Goal: Transaction & Acquisition: Download file/media

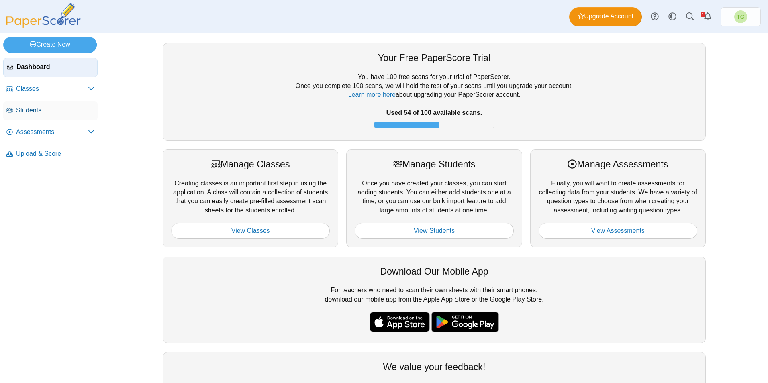
click at [41, 109] on span "Students" at bounding box center [55, 110] width 78 height 9
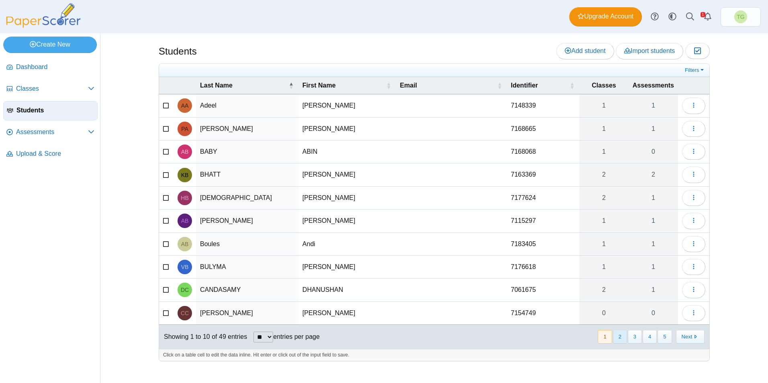
click at [621, 337] on button "2" at bounding box center [620, 336] width 14 height 13
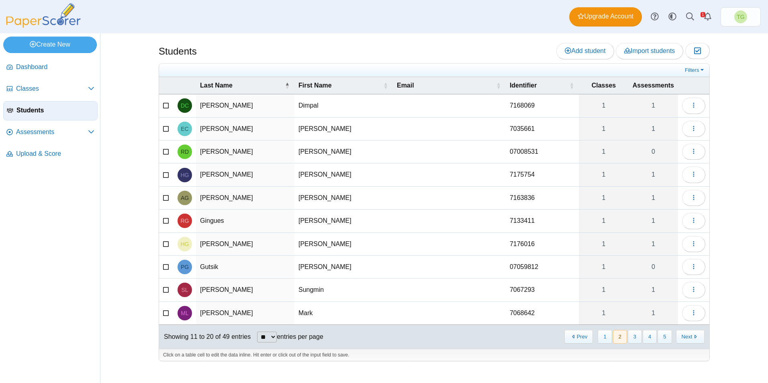
click at [621, 337] on button "2" at bounding box center [620, 336] width 14 height 13
click at [702, 340] on button "Next" at bounding box center [690, 336] width 29 height 13
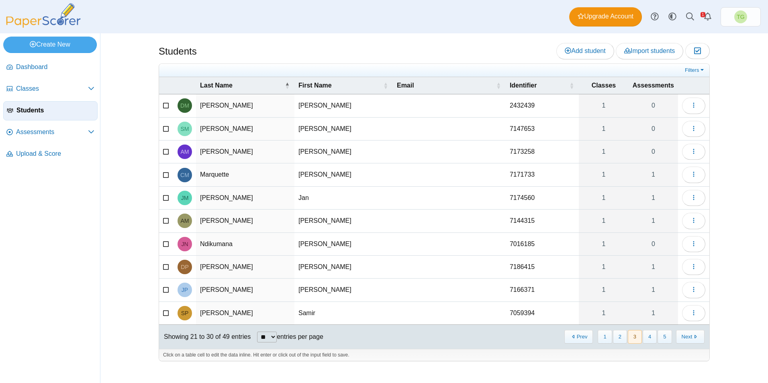
click at [165, 266] on icon at bounding box center [166, 267] width 6 height 6
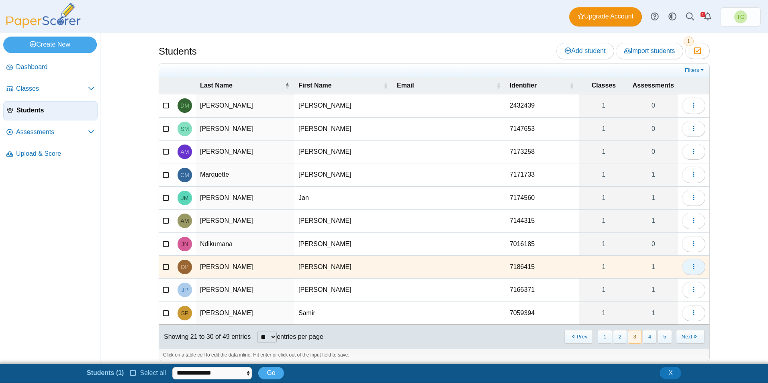
click at [693, 266] on use "button" at bounding box center [693, 266] width 1 height 5
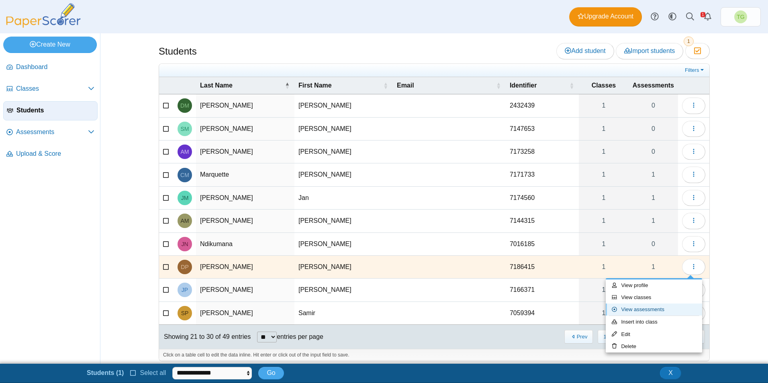
click at [650, 307] on link "View assessments" at bounding box center [654, 310] width 96 height 12
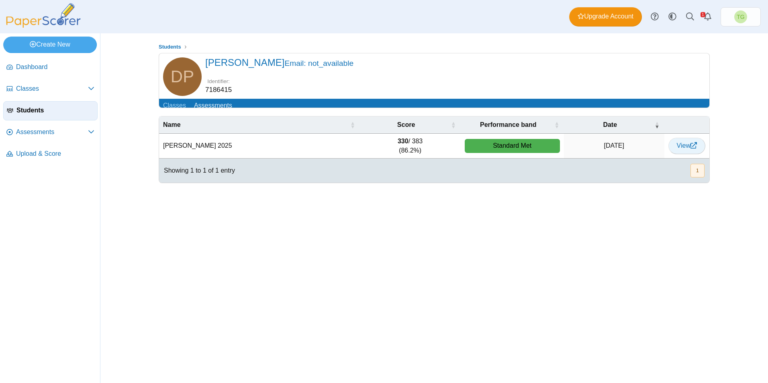
click at [691, 149] on use at bounding box center [694, 145] width 6 height 6
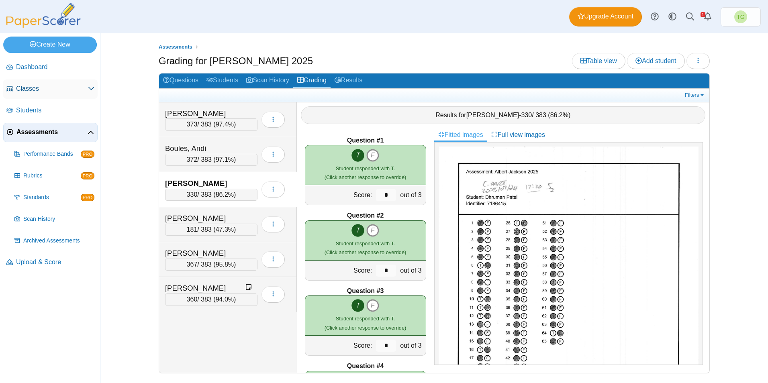
click at [29, 90] on span "Classes" at bounding box center [52, 88] width 72 height 9
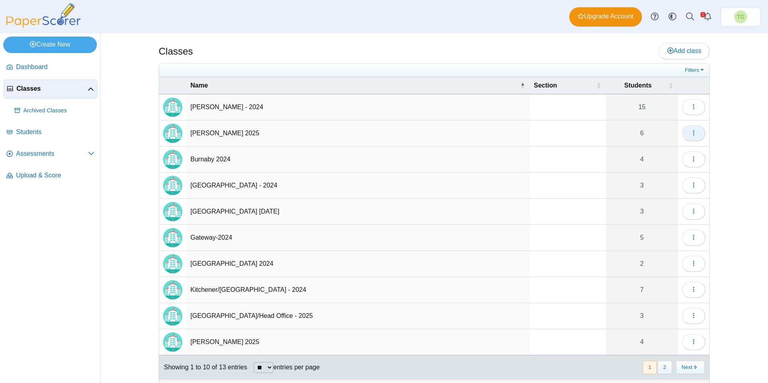
click at [699, 132] on button "button" at bounding box center [693, 133] width 23 height 16
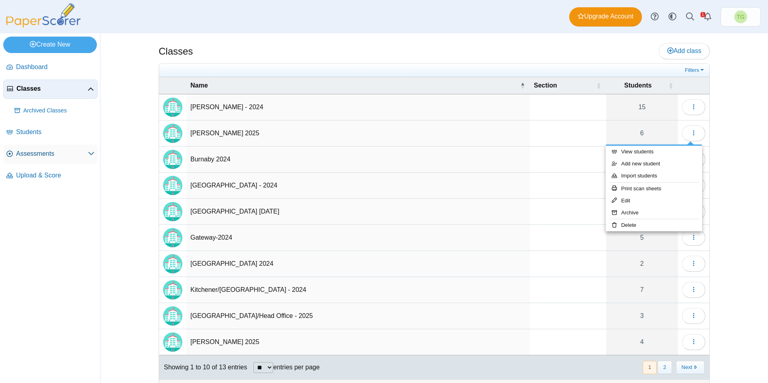
click at [30, 156] on span "Assessments" at bounding box center [52, 153] width 72 height 9
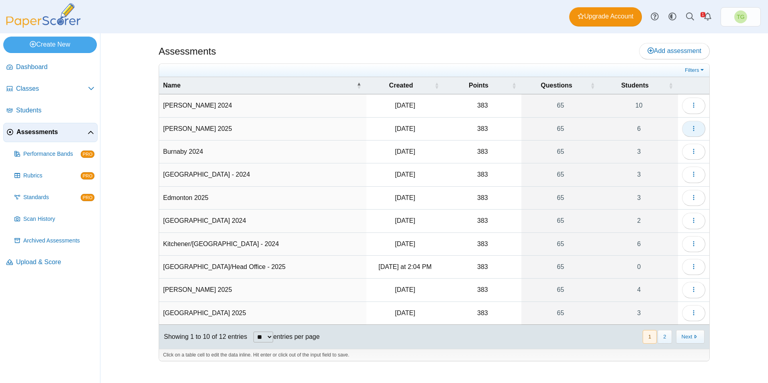
click at [696, 130] on icon "button" at bounding box center [694, 128] width 6 height 6
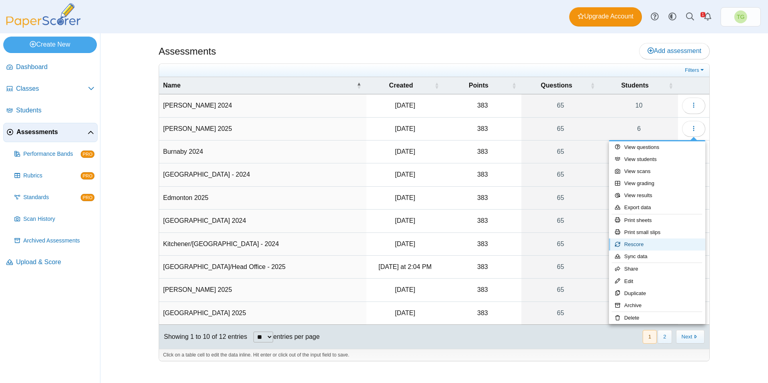
click at [636, 243] on link "Rescore" at bounding box center [657, 245] width 96 height 12
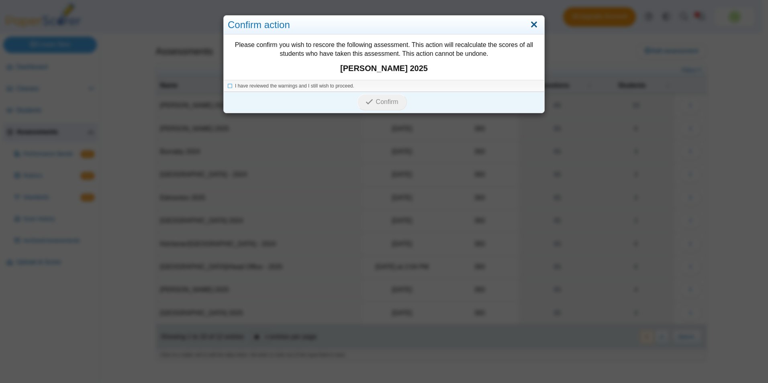
click at [531, 27] on link "Close" at bounding box center [534, 25] width 12 height 14
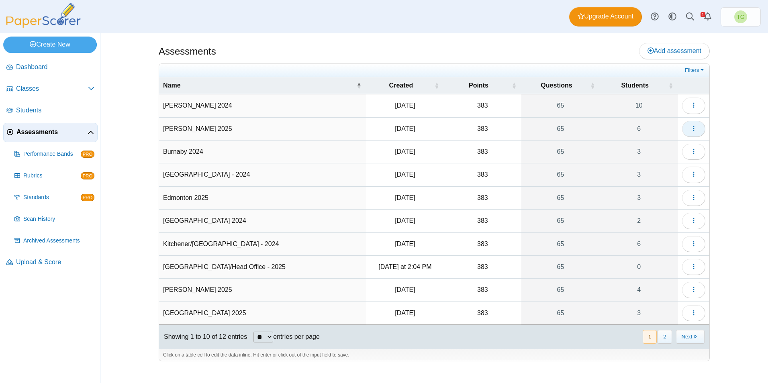
click at [696, 129] on icon "button" at bounding box center [694, 128] width 6 height 6
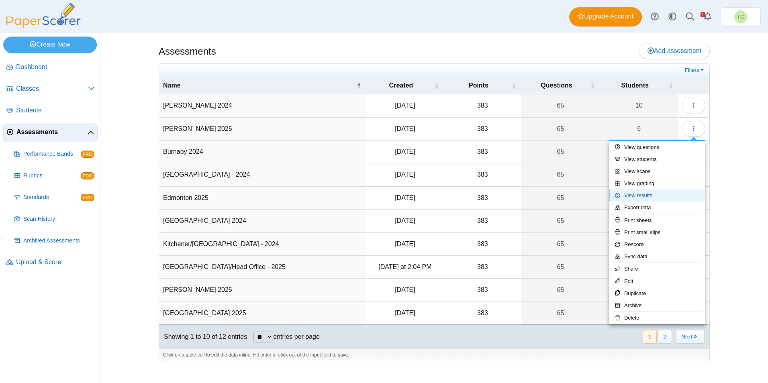
click at [634, 196] on link "View results" at bounding box center [657, 196] width 96 height 12
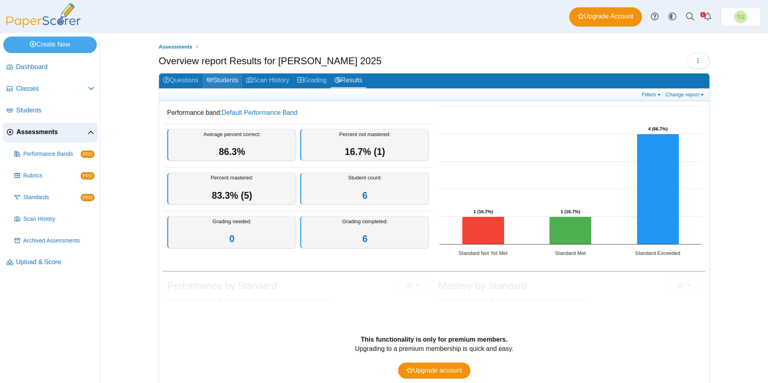
click at [225, 80] on link "Students" at bounding box center [222, 81] width 40 height 15
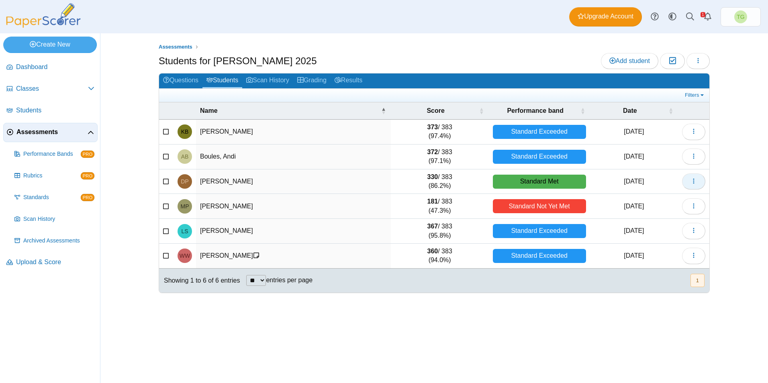
click at [691, 182] on icon "button" at bounding box center [694, 181] width 6 height 6
click at [444, 179] on td "330 / 383 (86.2%)" at bounding box center [440, 182] width 98 height 25
click at [215, 180] on td "Patel, Dhruman" at bounding box center [293, 182] width 195 height 25
click at [45, 259] on span "Upload & Score" at bounding box center [55, 262] width 78 height 9
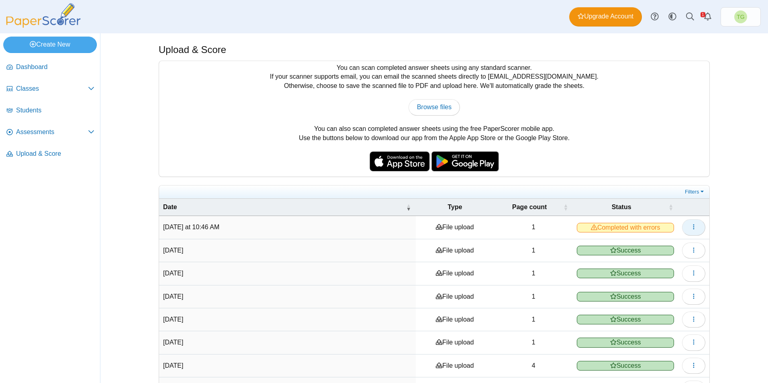
click at [693, 228] on icon "button" at bounding box center [694, 227] width 6 height 6
click at [647, 248] on link "View scanned pages" at bounding box center [654, 246] width 96 height 12
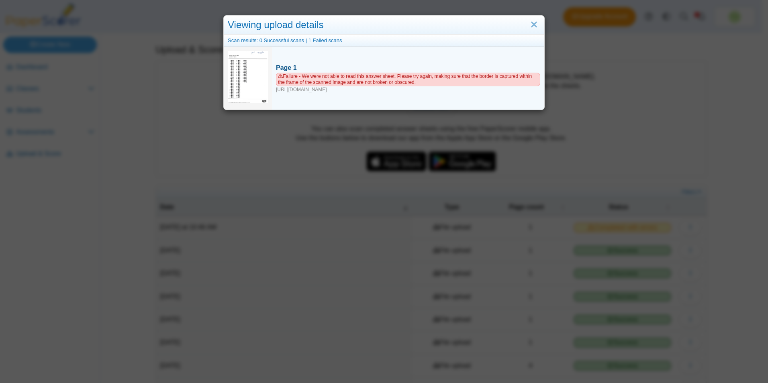
click at [403, 74] on span "Failure - We were not able to read this answer sheet. Please try again, making …" at bounding box center [408, 80] width 264 height 14
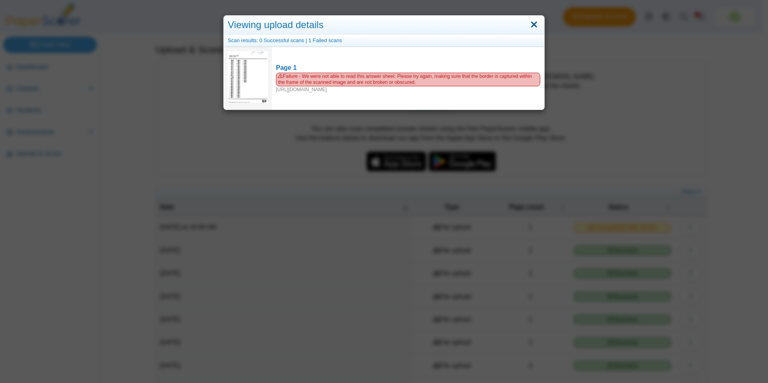
click at [532, 27] on link "Close" at bounding box center [534, 25] width 12 height 14
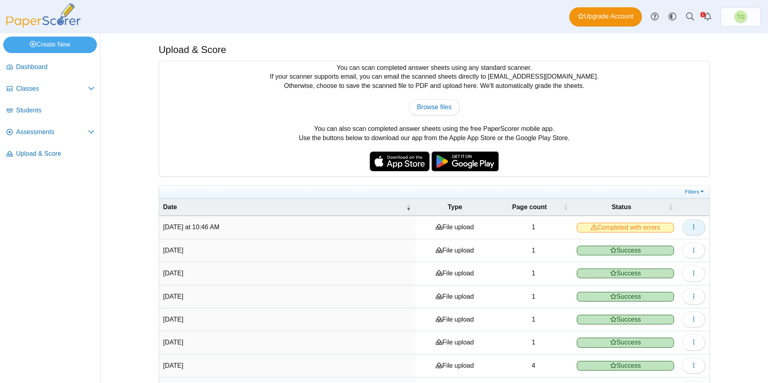
click at [694, 225] on button "button" at bounding box center [693, 227] width 23 height 16
click at [36, 111] on span "Students" at bounding box center [55, 110] width 78 height 9
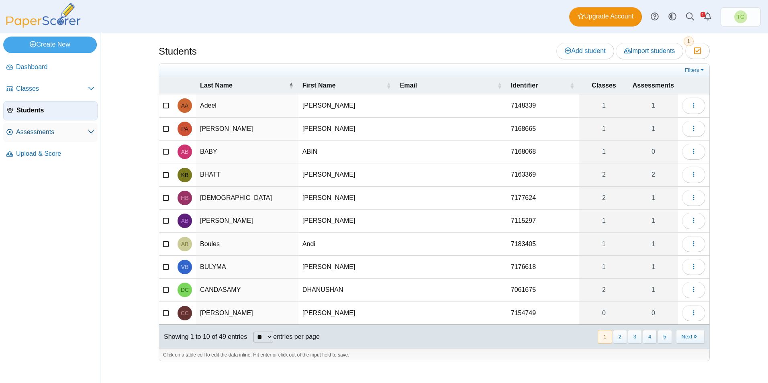
click at [47, 137] on link "Assessments" at bounding box center [50, 132] width 94 height 19
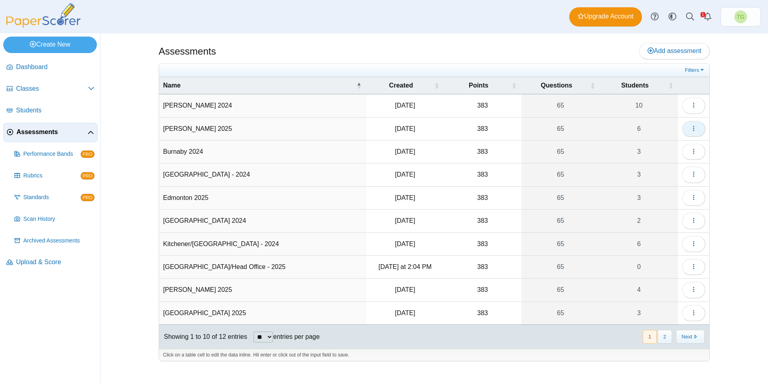
click at [697, 129] on button "button" at bounding box center [693, 129] width 23 height 16
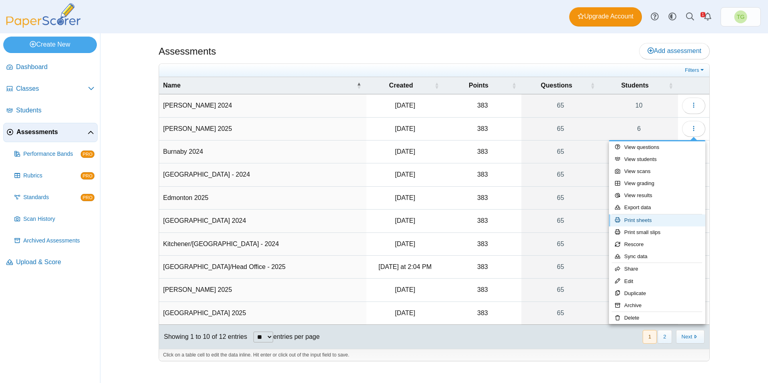
click at [644, 220] on link "Print sheets" at bounding box center [657, 221] width 96 height 12
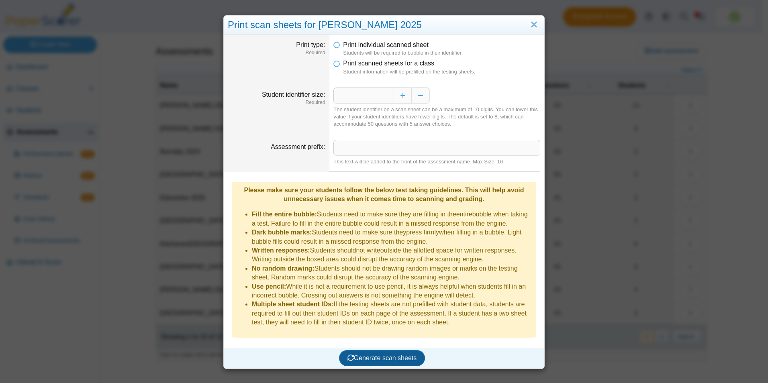
click at [391, 355] on span "Generate scan sheets" at bounding box center [383, 358] width 70 height 7
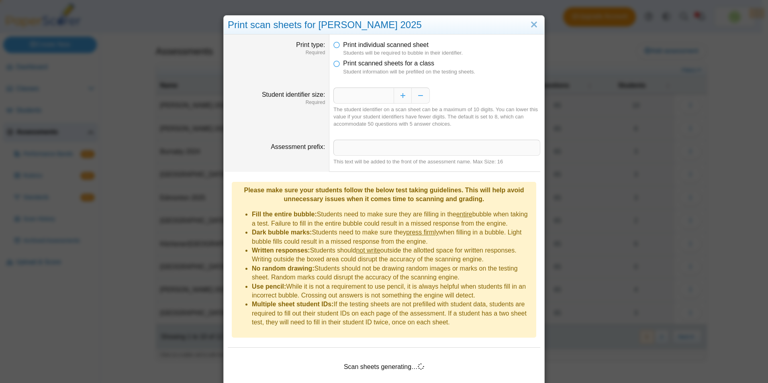
scroll to position [16, 0]
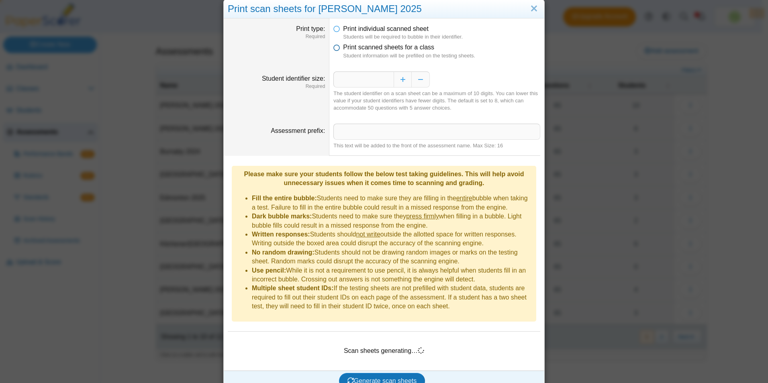
click at [334, 48] on icon at bounding box center [336, 46] width 6 height 6
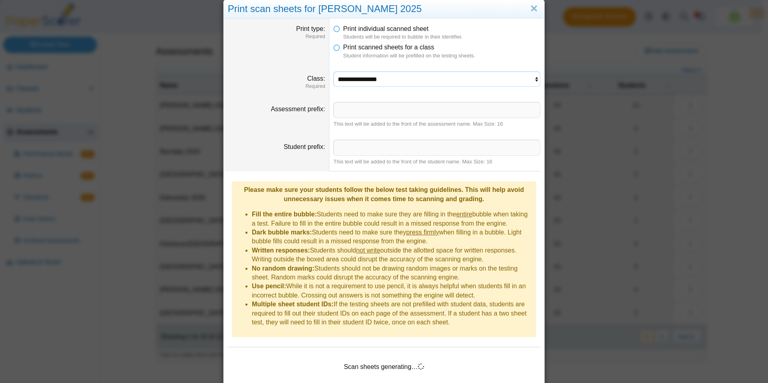
click at [417, 79] on select "**********" at bounding box center [436, 79] width 207 height 15
select select "**********"
click at [333, 72] on select "**********" at bounding box center [436, 79] width 207 height 15
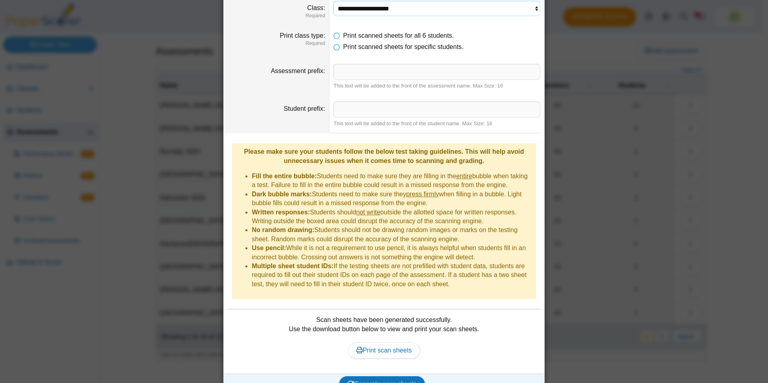
scroll to position [90, 0]
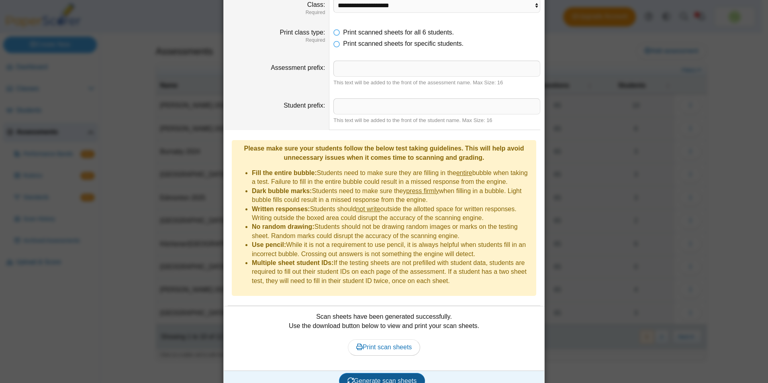
click at [386, 378] on span "Generate scan sheets" at bounding box center [383, 381] width 70 height 7
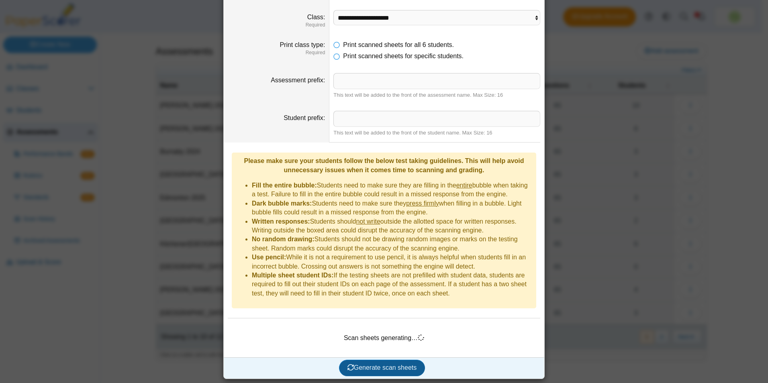
scroll to position [65, 0]
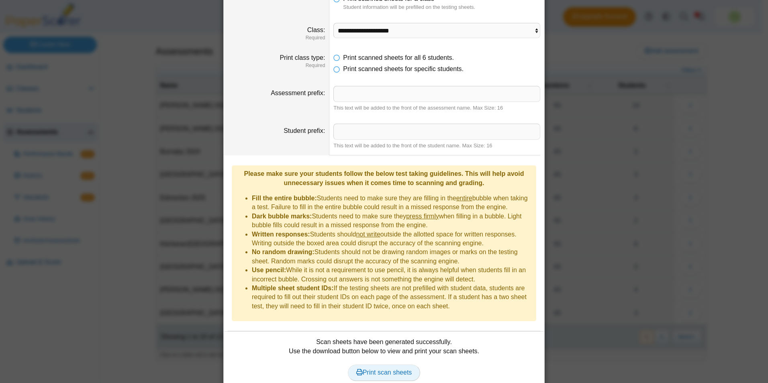
click at [387, 369] on span "Print scan sheets" at bounding box center [384, 372] width 56 height 7
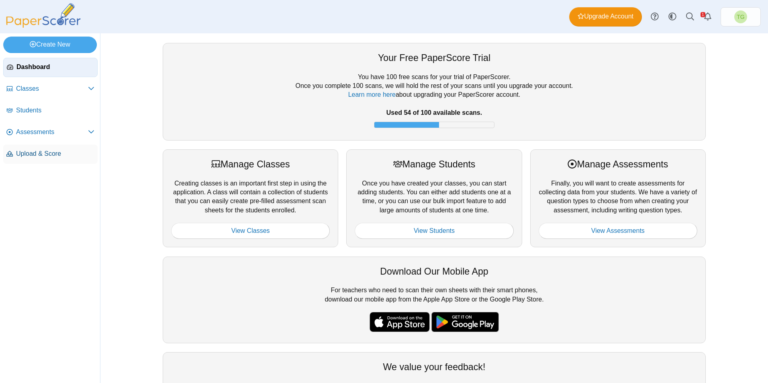
click at [43, 153] on span "Upload & Score" at bounding box center [55, 153] width 78 height 9
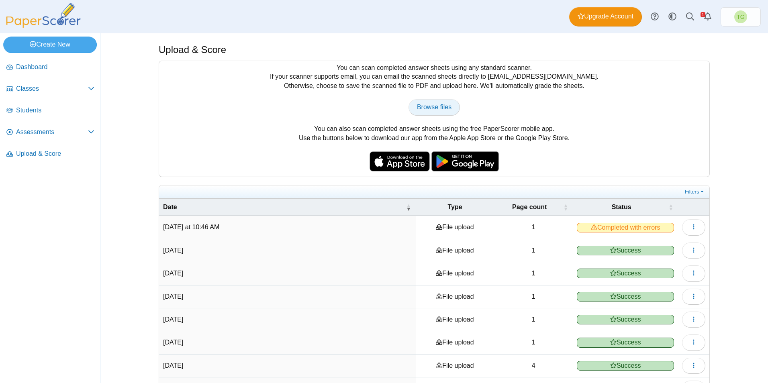
click at [441, 102] on link "Browse files" at bounding box center [434, 107] width 51 height 16
type input "**********"
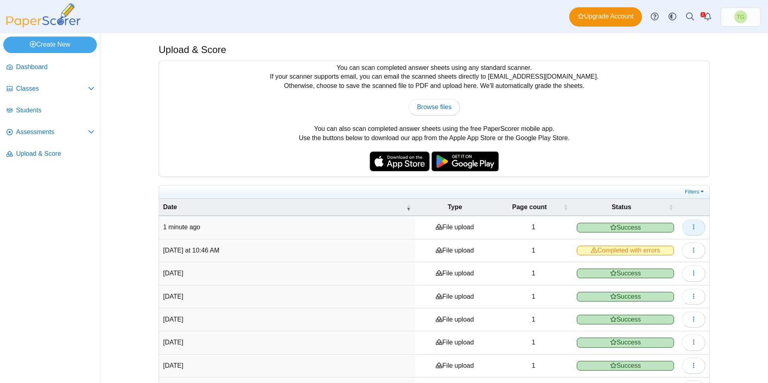
click at [691, 229] on icon "button" at bounding box center [694, 227] width 6 height 6
click at [660, 241] on link "View scanned pages" at bounding box center [654, 246] width 96 height 12
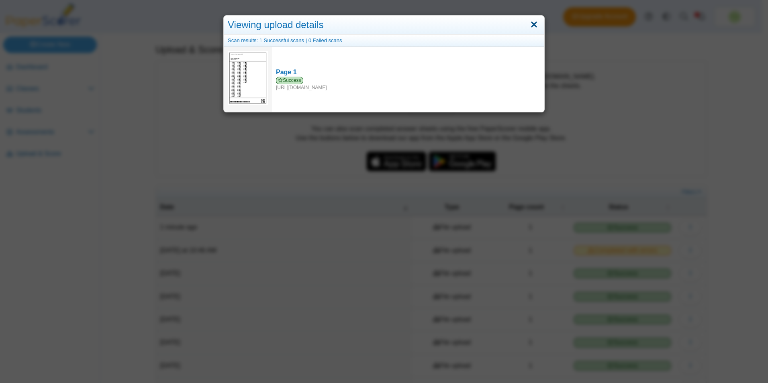
click at [532, 24] on link "Close" at bounding box center [534, 25] width 12 height 14
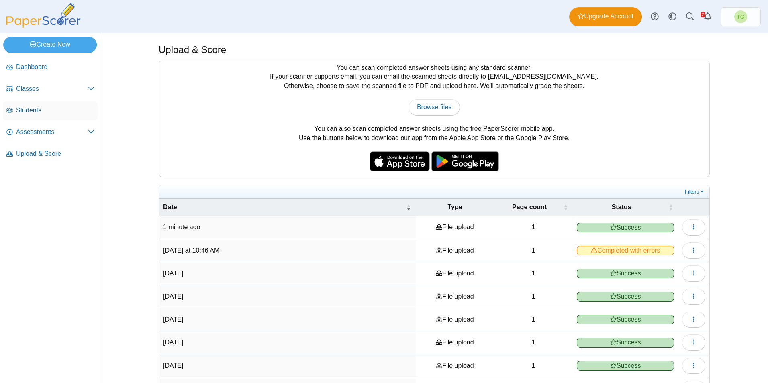
click at [29, 111] on span "Students" at bounding box center [55, 110] width 78 height 9
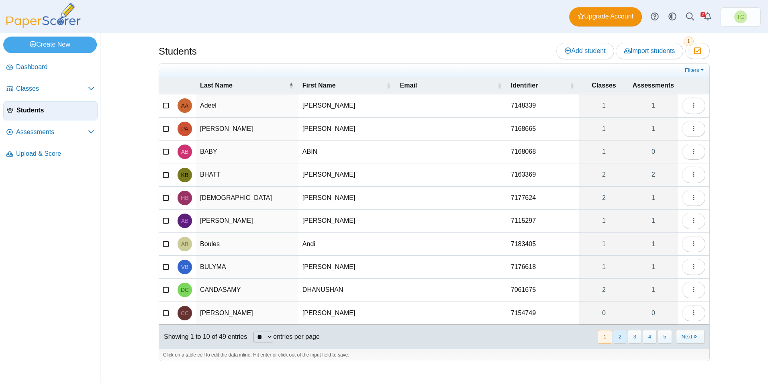
click at [617, 339] on button "2" at bounding box center [620, 336] width 14 height 13
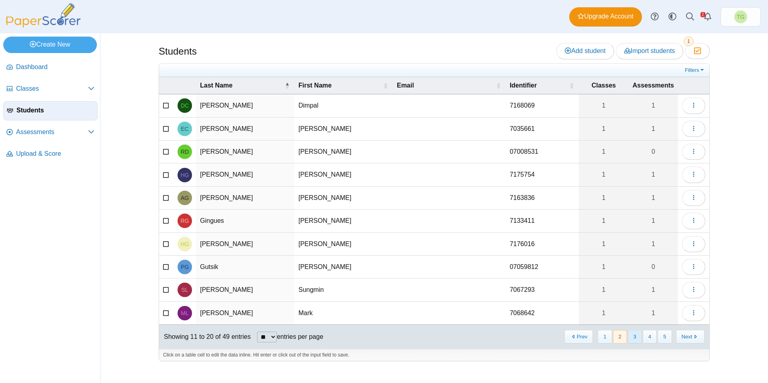
click at [632, 338] on button "3" at bounding box center [635, 336] width 14 height 13
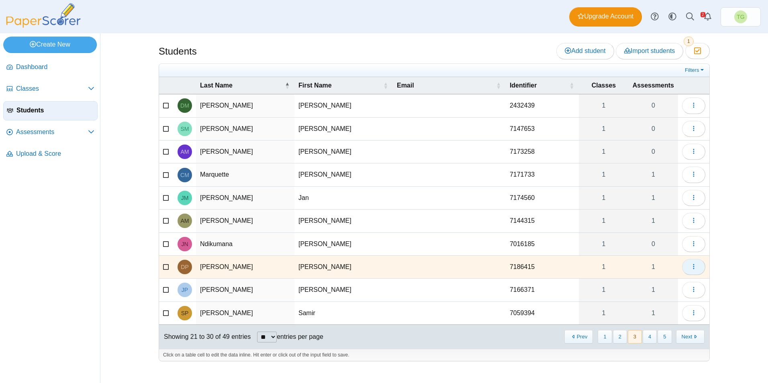
click at [695, 265] on icon "button" at bounding box center [694, 267] width 6 height 6
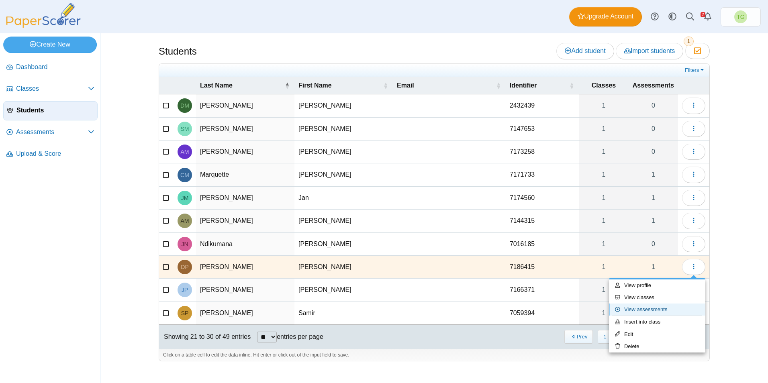
click at [651, 308] on link "View assessments" at bounding box center [657, 310] width 96 height 12
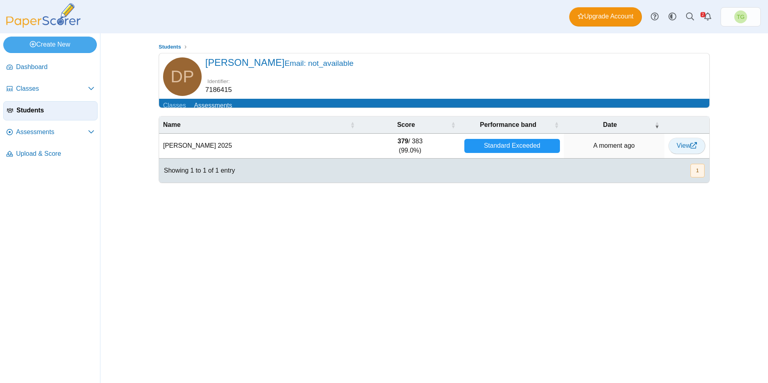
click at [691, 149] on icon at bounding box center [694, 145] width 6 height 6
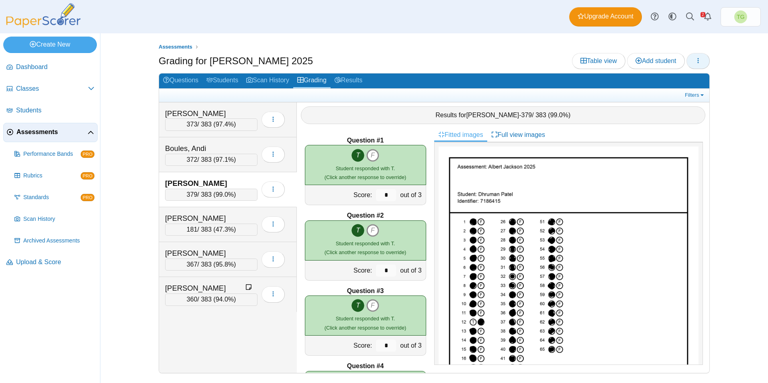
click at [699, 64] on icon "button" at bounding box center [698, 60] width 6 height 7
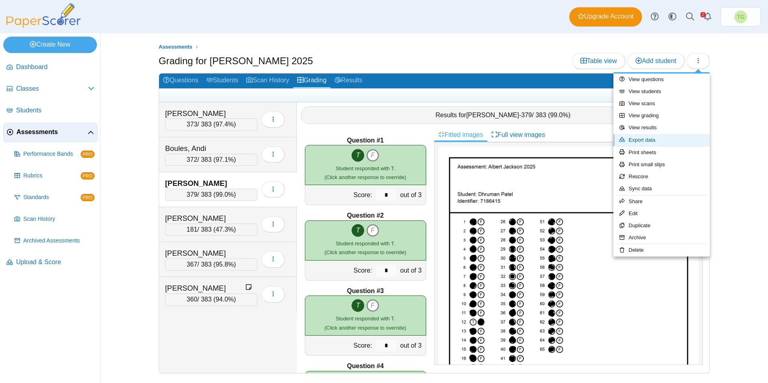
click at [649, 136] on link "Export data" at bounding box center [661, 140] width 96 height 12
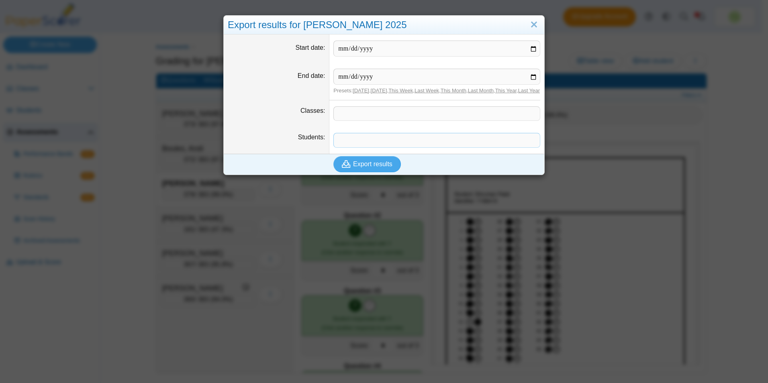
click at [403, 147] on span at bounding box center [437, 140] width 206 height 14
click at [378, 168] on span "Export results" at bounding box center [372, 164] width 39 height 7
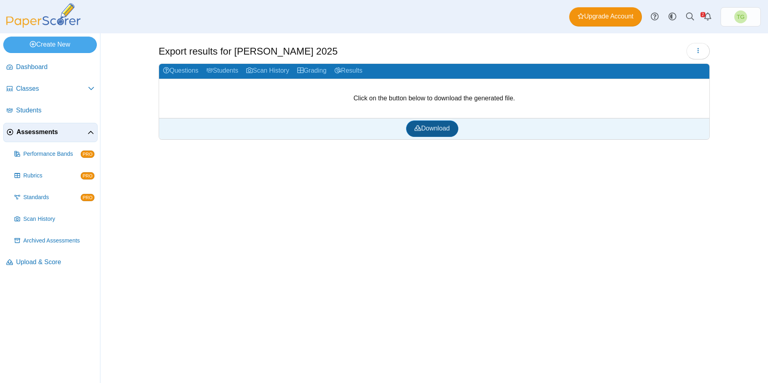
click at [434, 133] on link "Download" at bounding box center [432, 129] width 52 height 16
